Goal: Find contact information: Find contact information

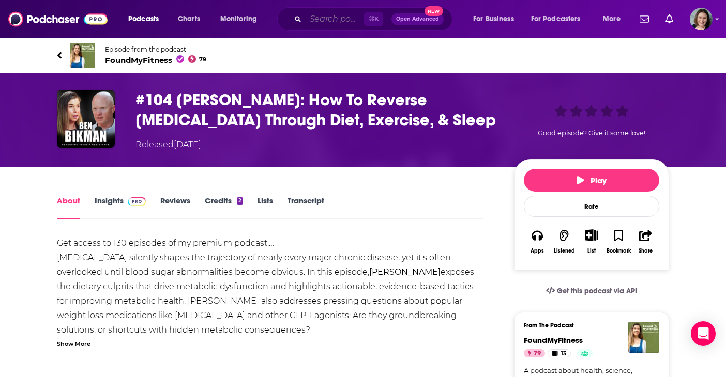
click at [340, 16] on input "Search podcasts, credits, & more..." at bounding box center [335, 19] width 58 height 17
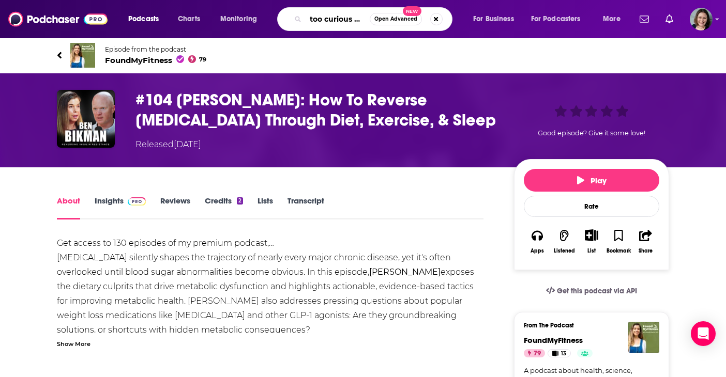
type input "too curious mds"
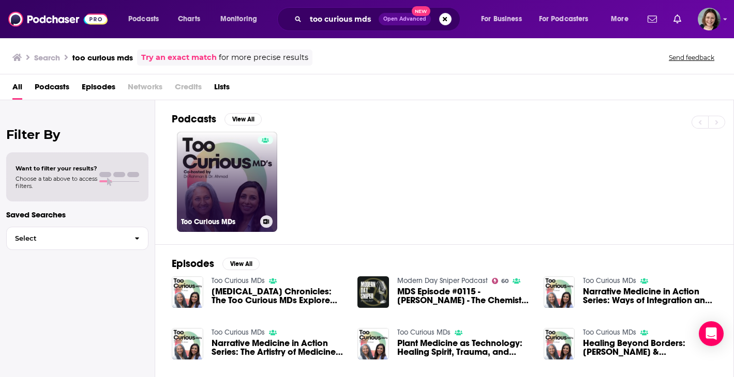
click at [248, 174] on link "Too Curious MDs" at bounding box center [227, 182] width 100 height 100
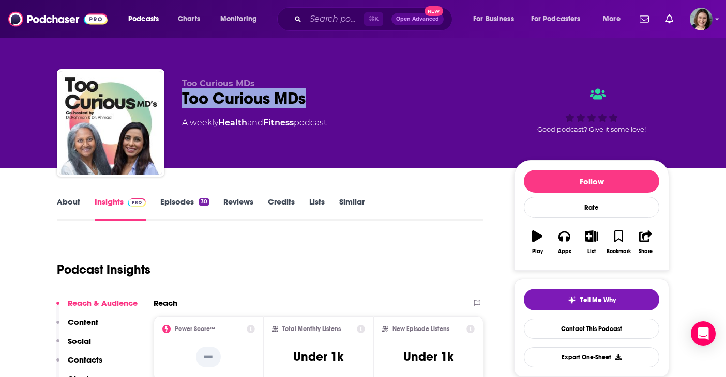
drag, startPoint x: 304, startPoint y: 98, endPoint x: 182, endPoint y: 96, distance: 122.0
click at [182, 96] on div "Too Curious MDs" at bounding box center [339, 98] width 315 height 20
copy h2 "Too Curious MDs"
click at [67, 204] on link "About" at bounding box center [68, 209] width 23 height 24
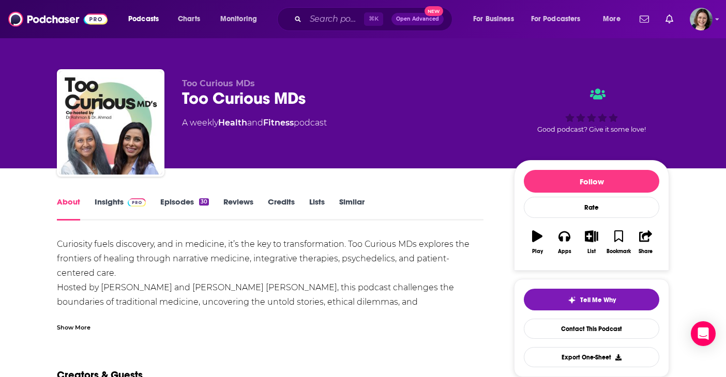
click at [75, 329] on div "Show More" at bounding box center [74, 327] width 34 height 10
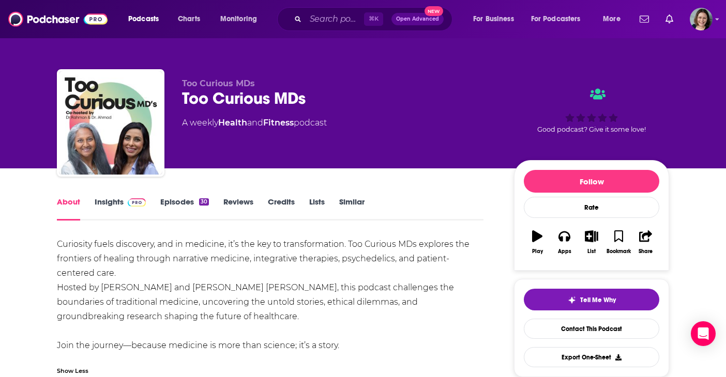
drag, startPoint x: 57, startPoint y: 246, endPoint x: 340, endPoint y: 338, distance: 297.2
click at [340, 338] on div "Curiosity fuels discovery, and in medicine, it’s the key to transformation. Too…" at bounding box center [270, 295] width 426 height 116
copy div "Curiosity fuels discovery, and in medicine, it’s the key to transformation. Too…"
click at [111, 199] on link "Insights" at bounding box center [120, 209] width 51 height 24
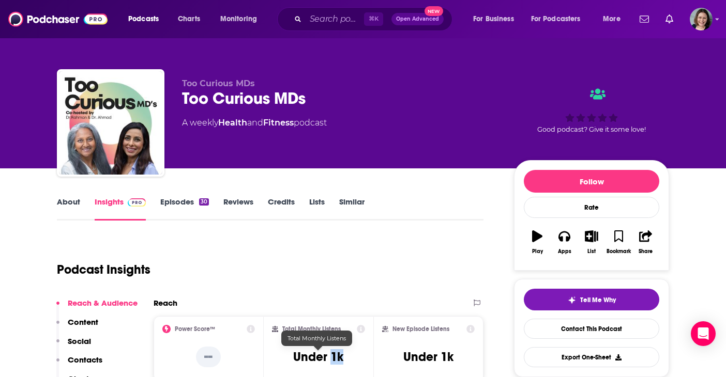
drag, startPoint x: 341, startPoint y: 362, endPoint x: 331, endPoint y: 362, distance: 9.8
click at [331, 362] on h3 "Under 1k" at bounding box center [318, 357] width 50 height 16
copy h3 "1k"
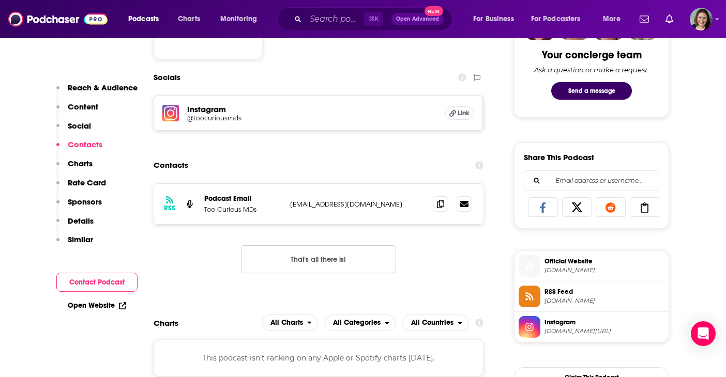
scroll to position [551, 0]
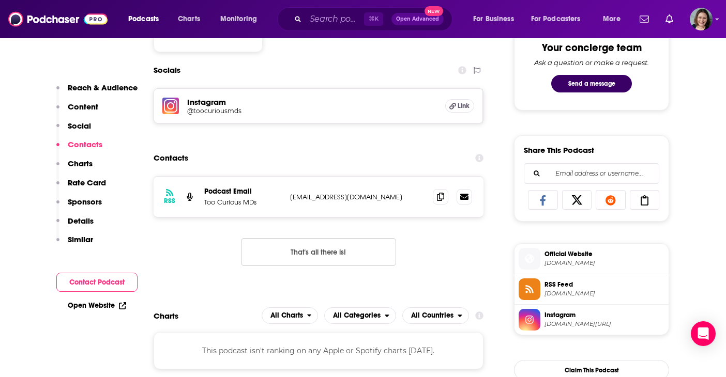
click at [222, 106] on h5 "Instagram" at bounding box center [312, 102] width 250 height 10
click at [215, 111] on h5 "@toocuriousmds" at bounding box center [269, 111] width 165 height 8
click at [438, 199] on icon at bounding box center [440, 196] width 7 height 8
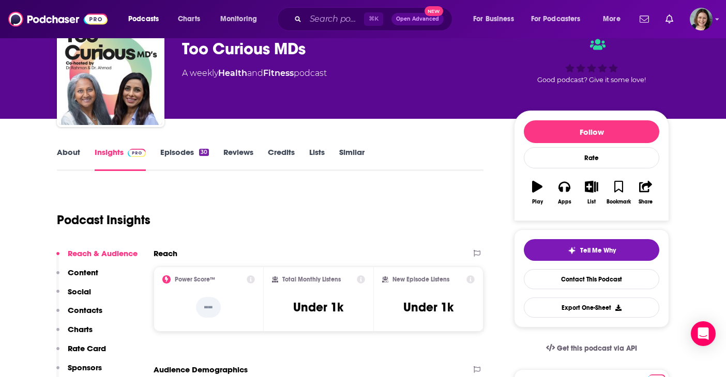
scroll to position [14, 0]
